Goal: Obtain resource: Download file/media

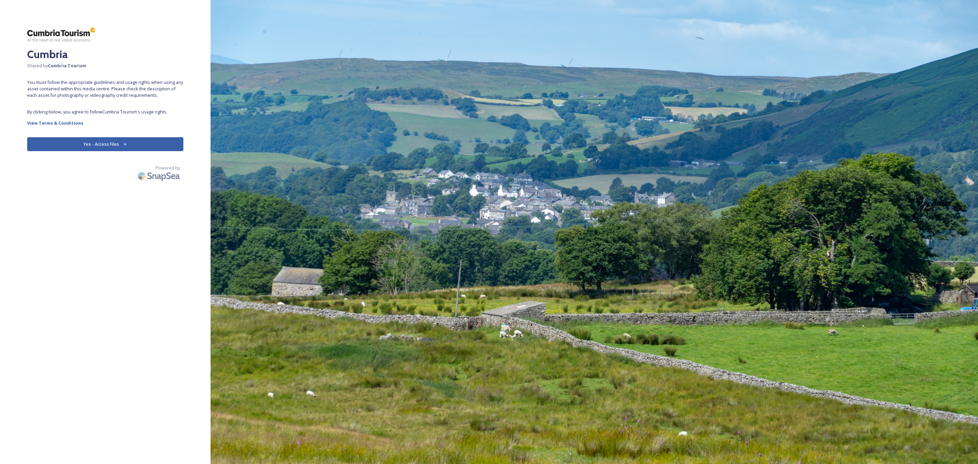
click at [129, 141] on button "Yes - Access Files" at bounding box center [105, 144] width 156 height 14
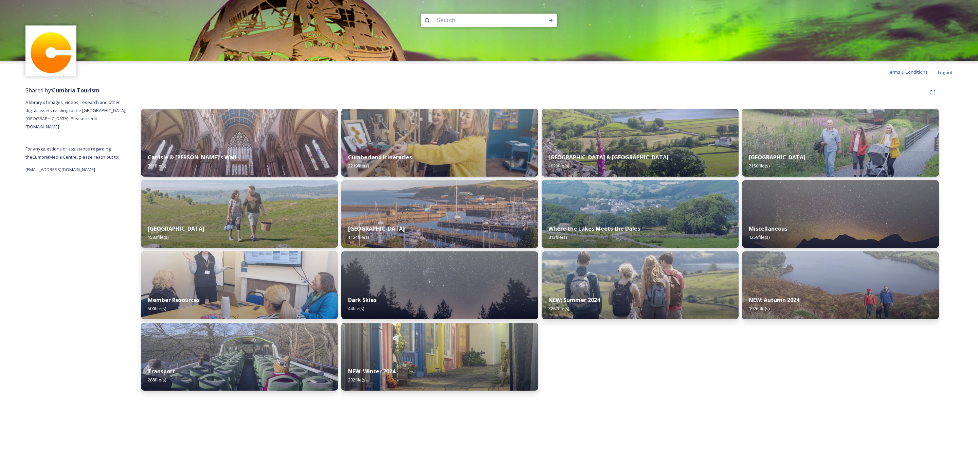
click at [486, 23] on input at bounding box center [479, 20] width 93 height 15
type input "n"
type input "bluebells"
click at [550, 18] on icon at bounding box center [550, 20] width 5 height 5
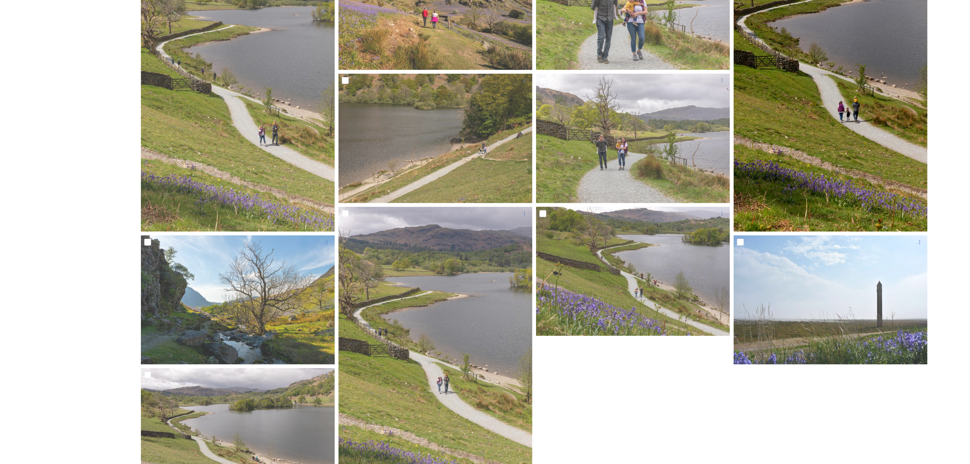
scroll to position [233, 0]
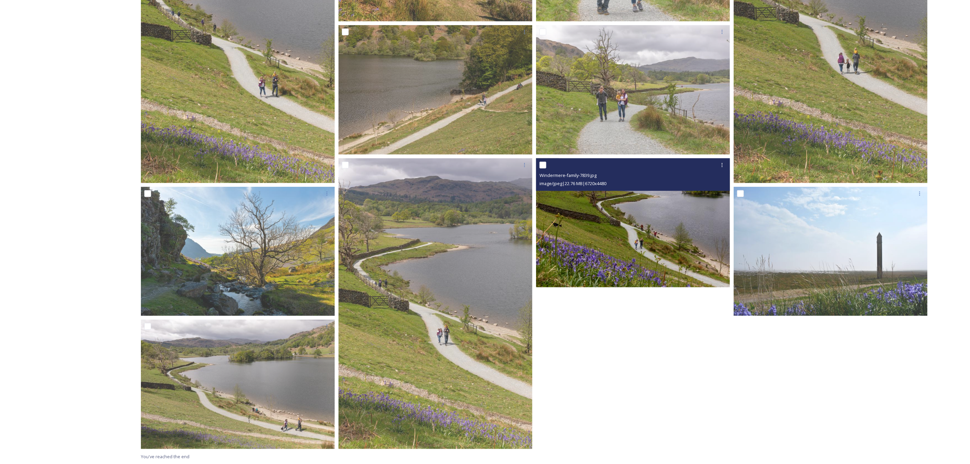
click at [674, 247] on img at bounding box center [633, 222] width 194 height 129
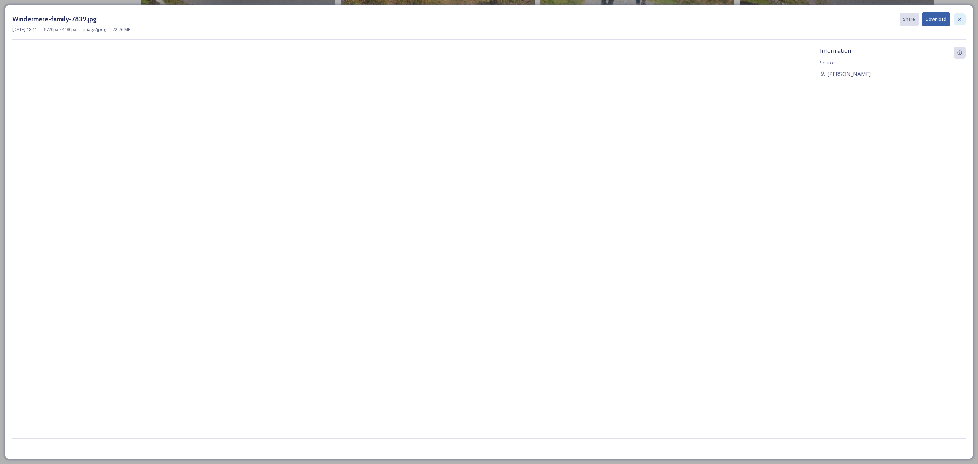
click at [960, 14] on div at bounding box center [960, 19] width 12 height 12
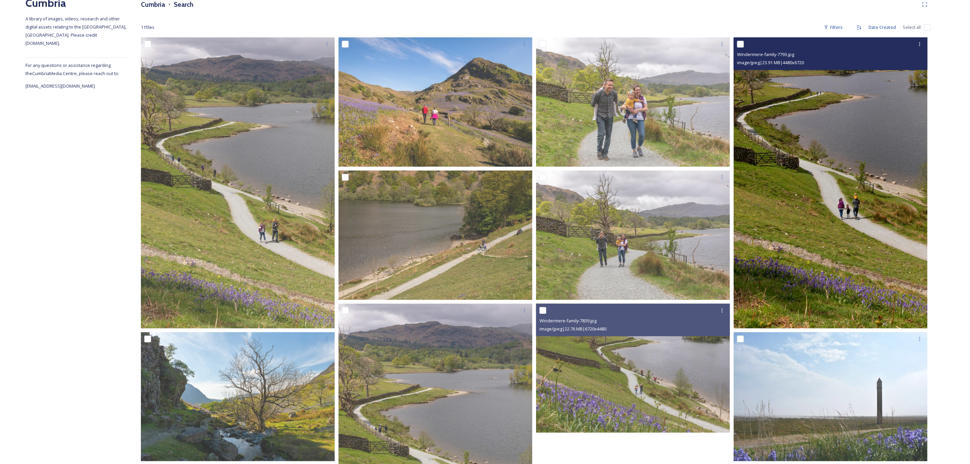
scroll to position [80, 0]
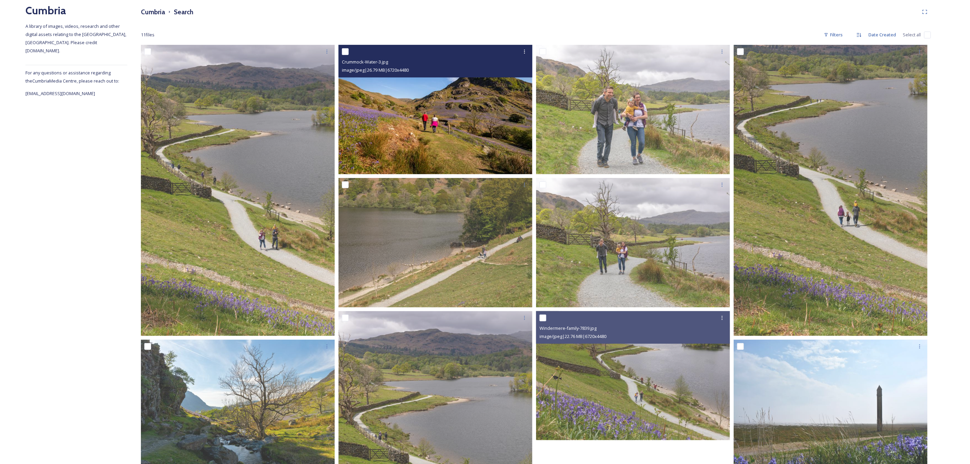
click at [440, 122] on img at bounding box center [436, 109] width 194 height 129
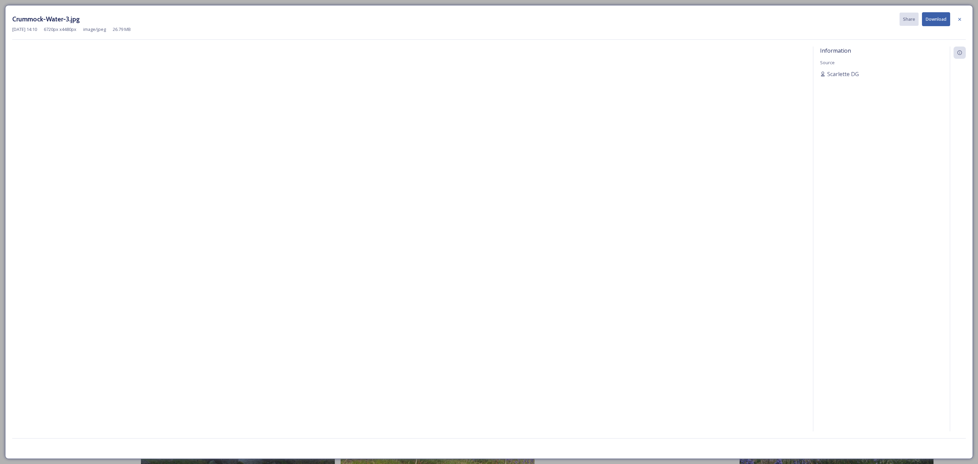
click at [959, 21] on icon at bounding box center [959, 19] width 5 height 5
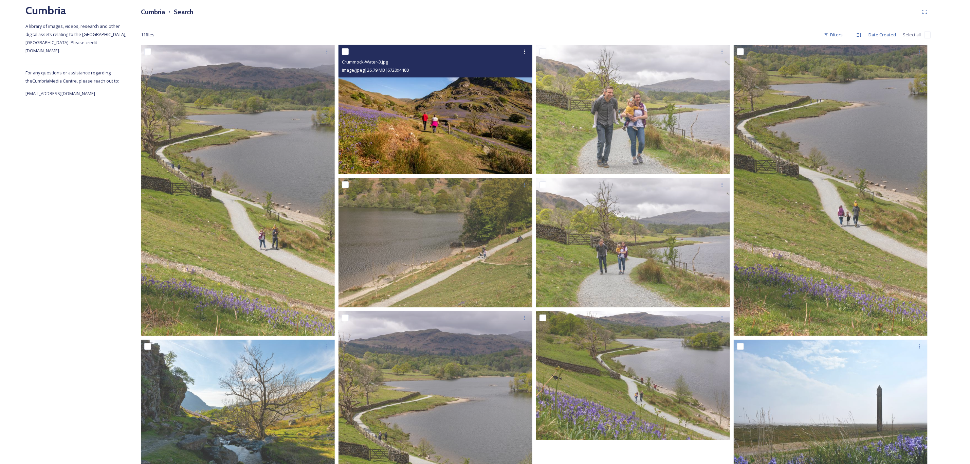
click at [457, 136] on img at bounding box center [436, 109] width 194 height 129
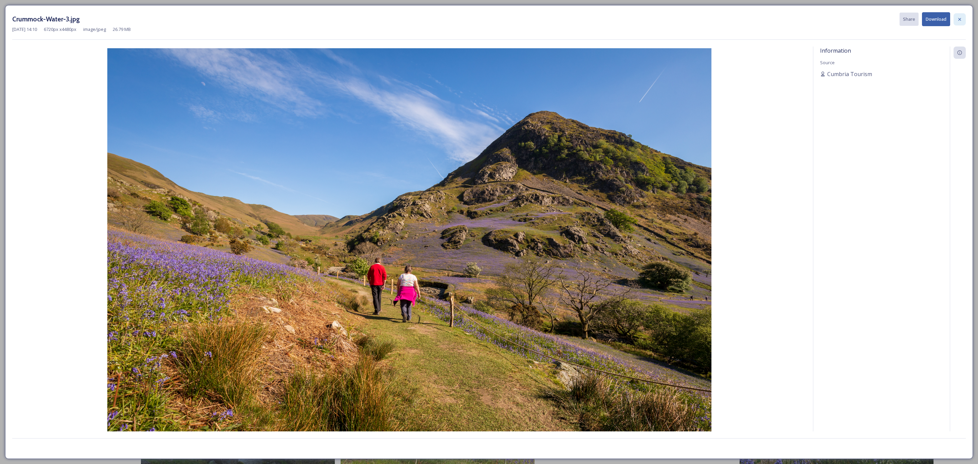
click at [958, 20] on icon at bounding box center [959, 19] width 5 height 5
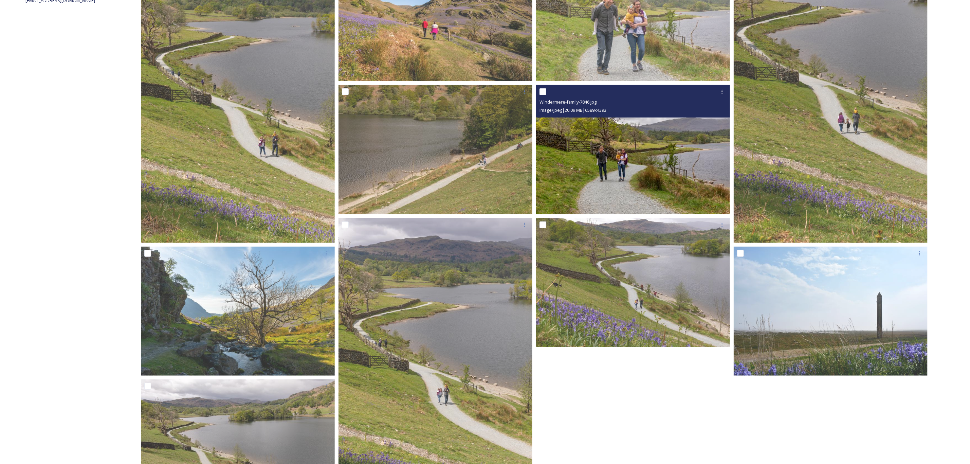
scroll to position [233, 0]
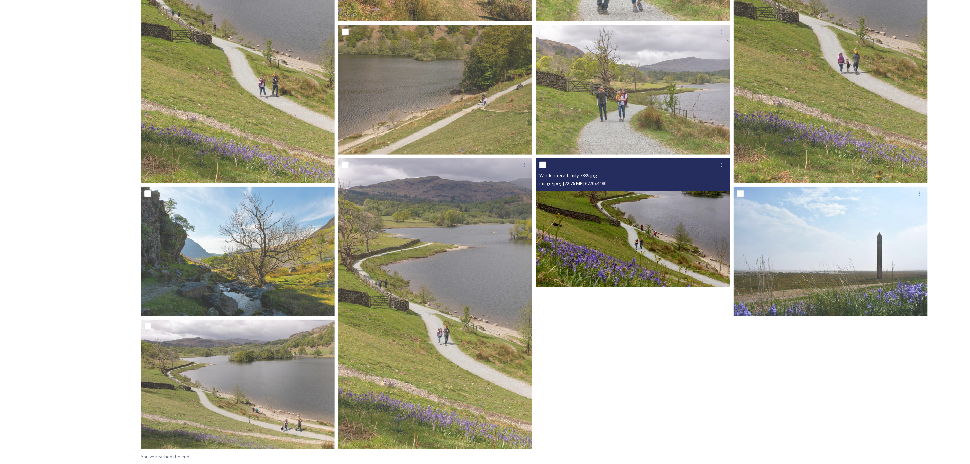
click at [618, 254] on img at bounding box center [633, 222] width 194 height 129
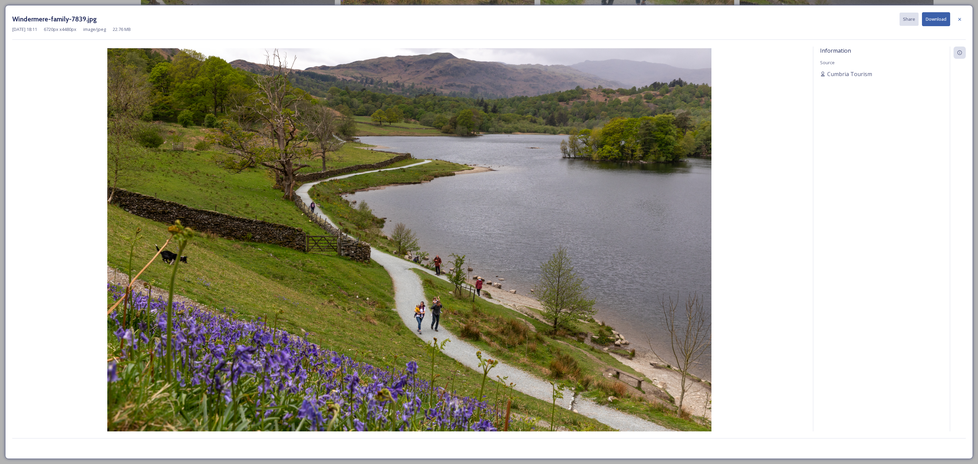
click at [957, 22] on div at bounding box center [960, 19] width 12 height 12
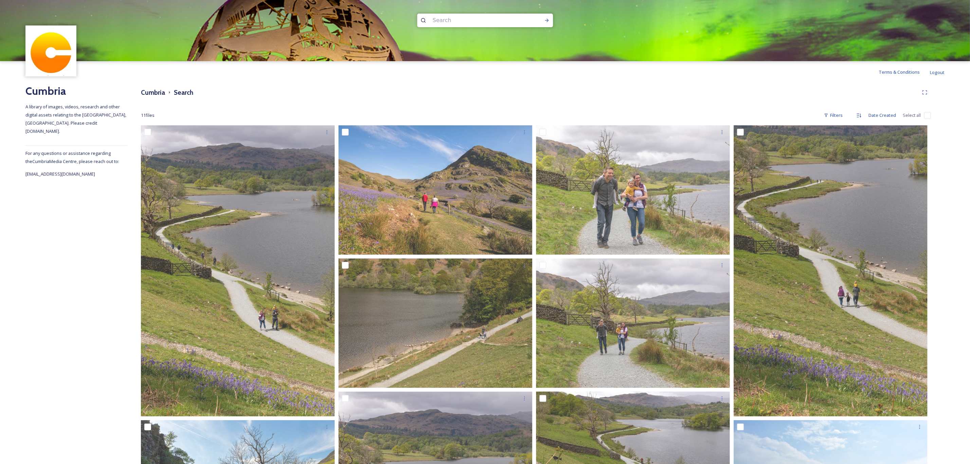
click at [462, 21] on input at bounding box center [476, 20] width 93 height 15
type input "s"
type input "daffodil"
click at [553, 23] on div "Run Search" at bounding box center [547, 20] width 12 height 12
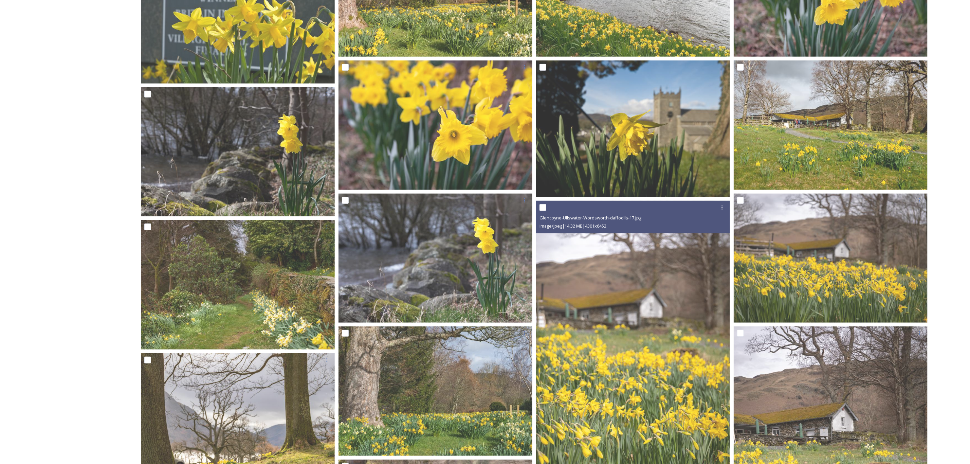
scroll to position [197, 0]
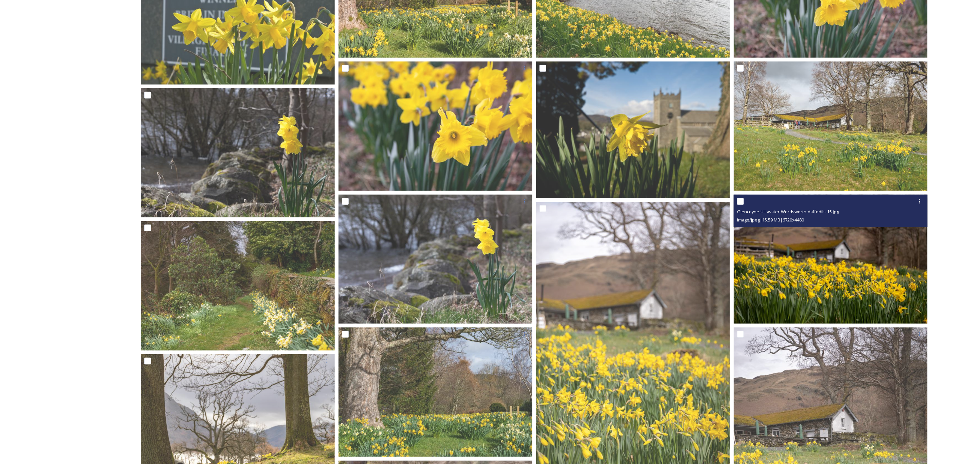
click at [836, 284] on img at bounding box center [831, 258] width 194 height 129
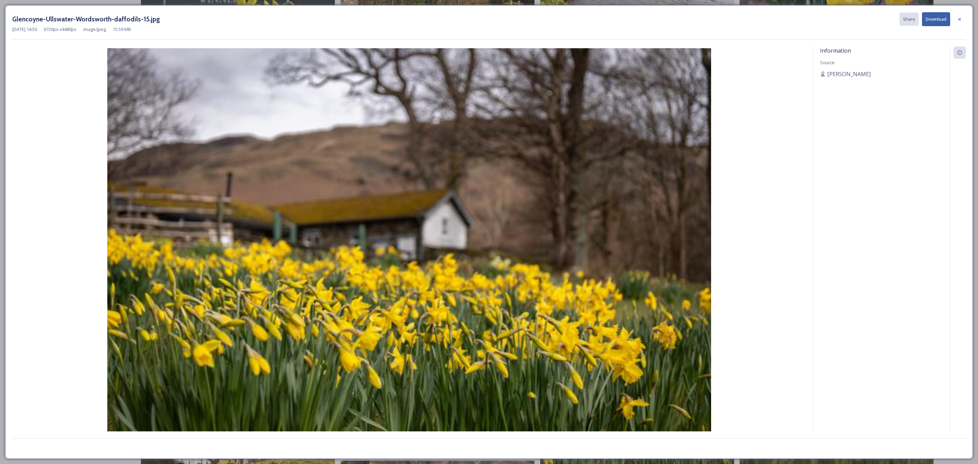
click at [933, 19] on button "Download" at bounding box center [936, 19] width 28 height 14
click at [960, 20] on icon at bounding box center [959, 18] width 5 height 5
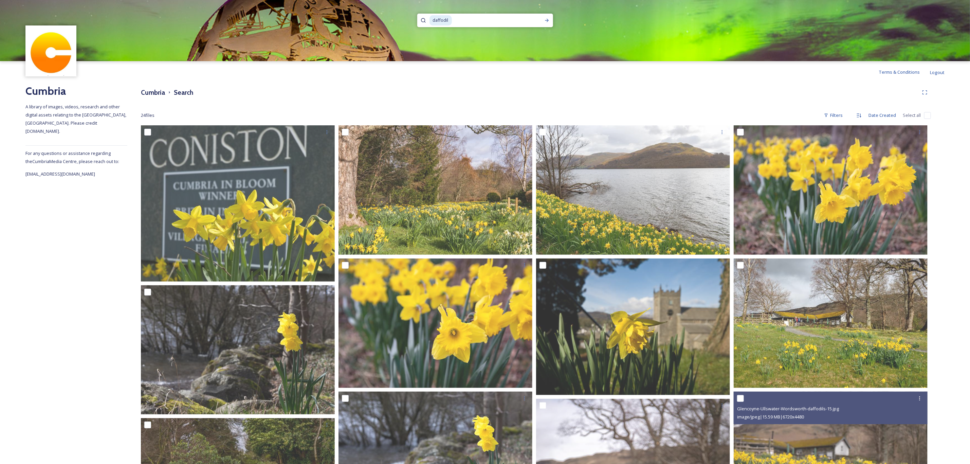
click at [479, 21] on input at bounding box center [494, 20] width 82 height 15
click at [478, 21] on input at bounding box center [494, 20] width 82 height 15
type input "d"
type input "sedbergh"
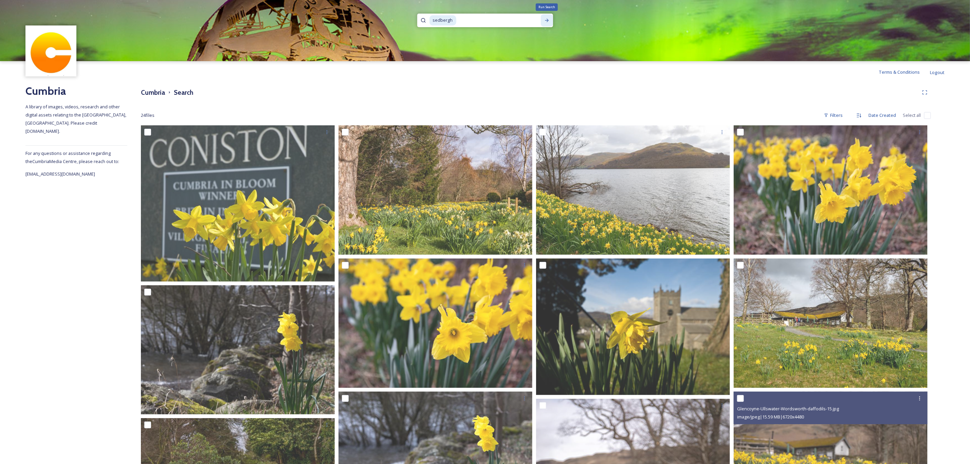
click at [549, 26] on div "Run Search" at bounding box center [547, 20] width 12 height 12
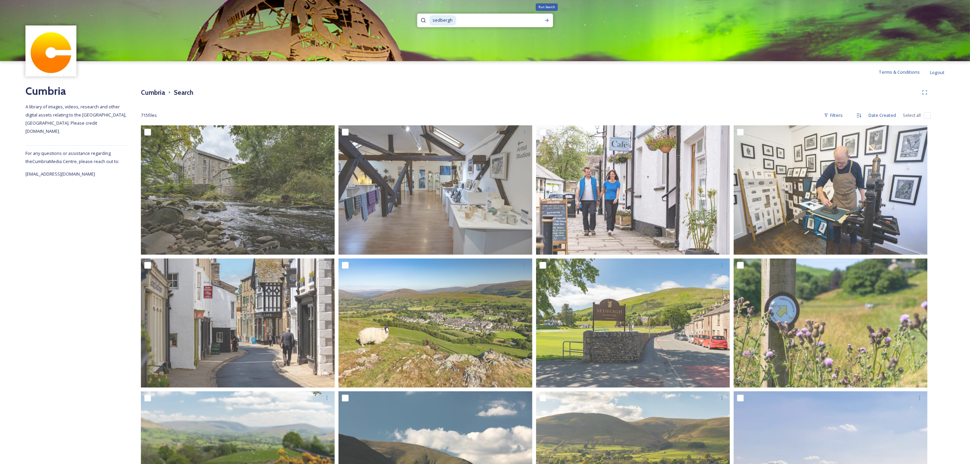
click at [487, 22] on input at bounding box center [496, 20] width 79 height 15
click at [484, 20] on input at bounding box center [496, 20] width 79 height 15
type input "s"
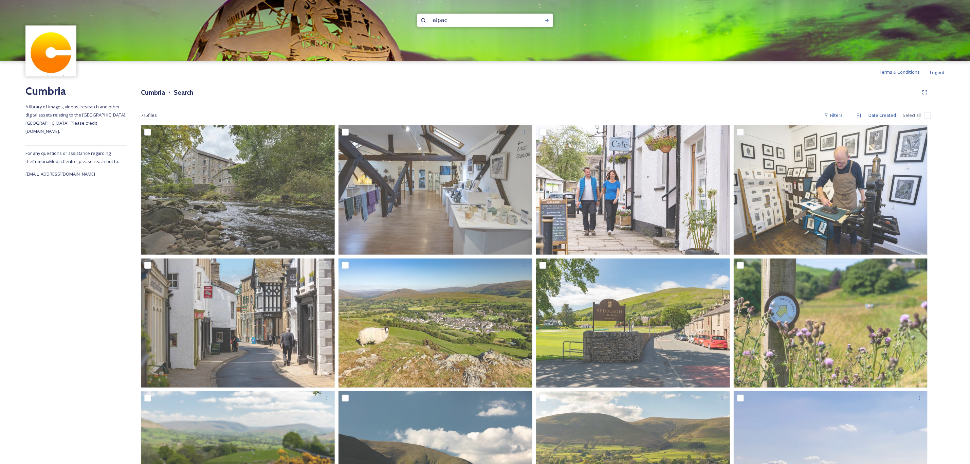
type input "alpaca"
click at [548, 23] on icon at bounding box center [546, 20] width 5 height 5
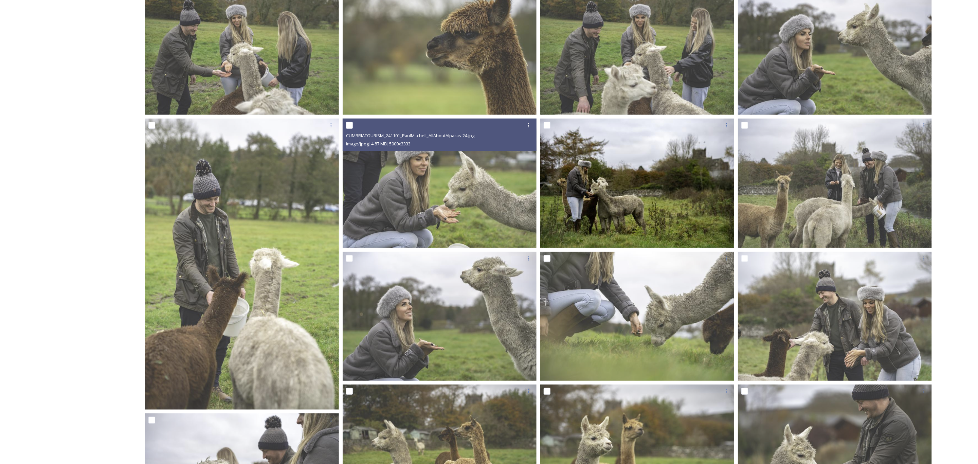
scroll to position [2134, 0]
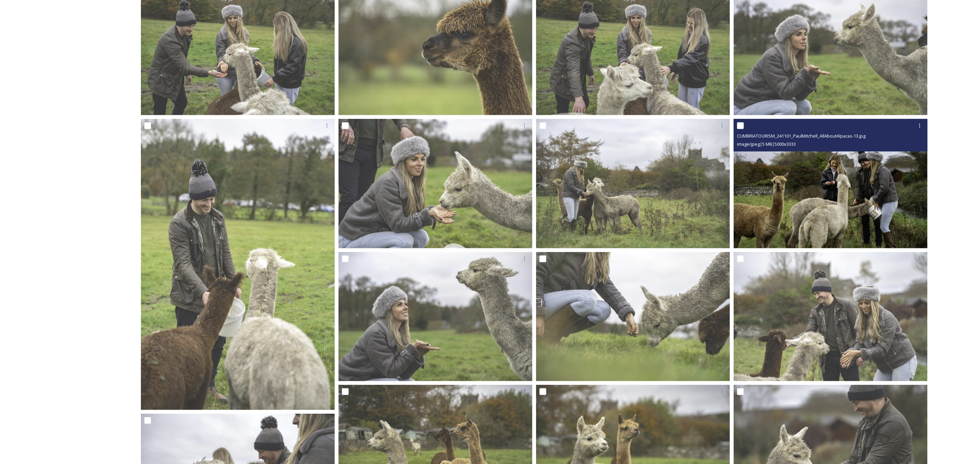
click at [884, 192] on img at bounding box center [831, 183] width 194 height 129
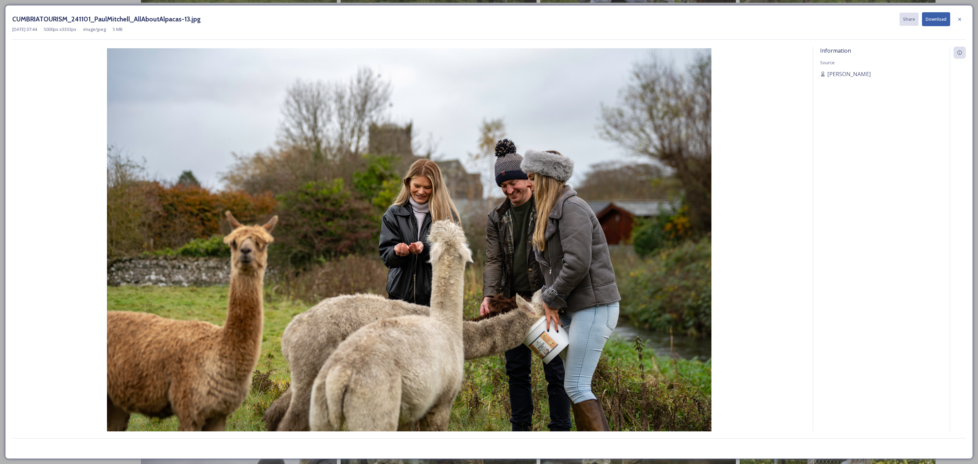
click at [938, 17] on button "Download" at bounding box center [936, 19] width 28 height 14
